Goal: Use online tool/utility: Utilize a website feature to perform a specific function

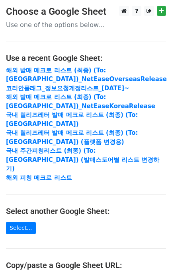
scroll to position [106, 0]
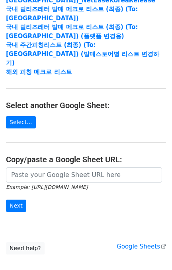
click at [65, 167] on input "url" at bounding box center [84, 174] width 156 height 15
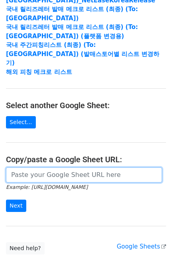
click at [32, 168] on input "url" at bounding box center [84, 174] width 156 height 15
paste input "[URL][DOMAIN_NAME]"
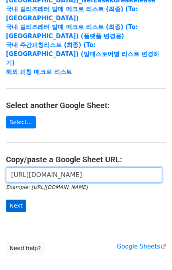
scroll to position [0, 148]
type input "[URL][DOMAIN_NAME]"
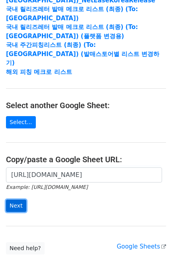
click at [22, 199] on input "Next" at bounding box center [16, 205] width 20 height 12
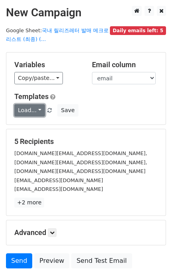
click at [35, 108] on link "Load..." at bounding box center [29, 110] width 31 height 12
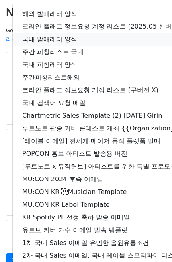
click at [70, 38] on link "국내 발매레터 양식" at bounding box center [140, 39] width 255 height 13
